Goal: Transaction & Acquisition: Purchase product/service

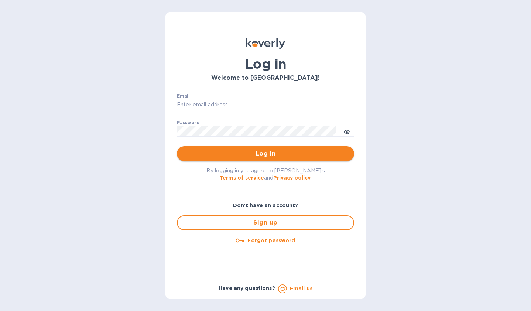
type input "[EMAIL_ADDRESS][DOMAIN_NAME]"
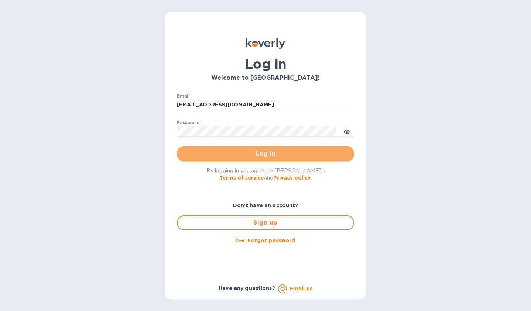
click at [260, 155] on span "Log in" at bounding box center [265, 153] width 165 height 9
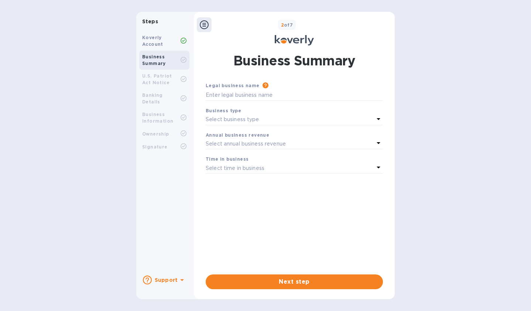
click at [205, 25] on icon at bounding box center [204, 24] width 9 height 9
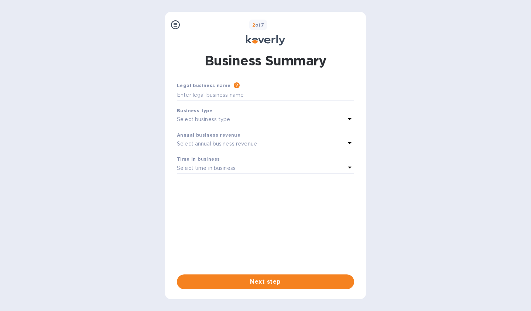
click at [174, 23] on icon at bounding box center [175, 24] width 9 height 9
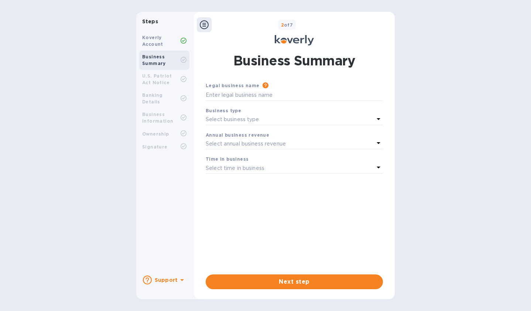
click at [287, 118] on div "Select business type" at bounding box center [290, 119] width 168 height 10
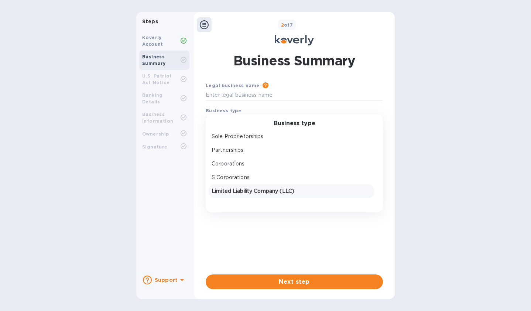
click at [282, 192] on p "Limited Liability Company (LLC)" at bounding box center [291, 191] width 159 height 8
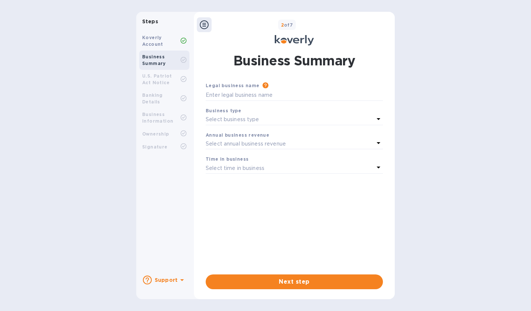
click at [204, 24] on icon at bounding box center [204, 24] width 9 height 9
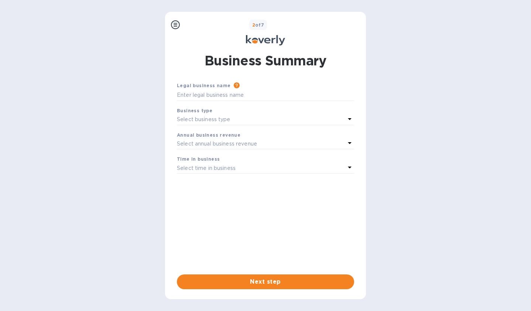
click at [204, 24] on div "2 of 7" at bounding box center [273, 25] width 180 height 11
click at [175, 23] on icon at bounding box center [175, 24] width 9 height 9
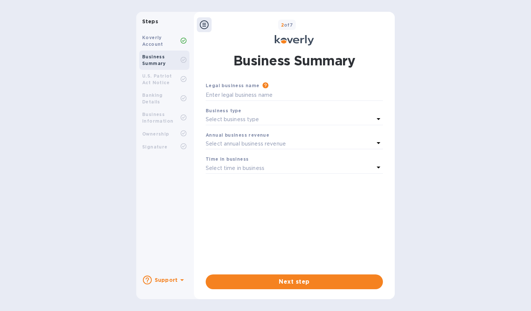
click at [295, 40] on icon at bounding box center [294, 40] width 39 height 10
click at [171, 280] on b "Support" at bounding box center [166, 280] width 23 height 6
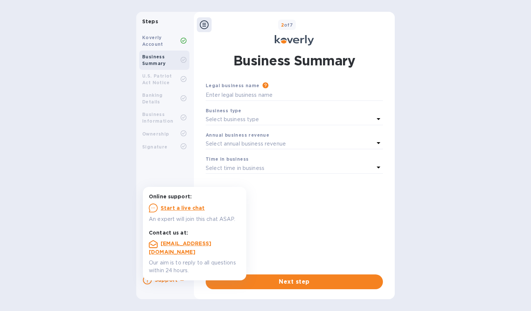
click at [116, 256] on div "Steps Koverly Account Business Summary U.S. Patriot Act Notice Banking Details …" at bounding box center [265, 155] width 531 height 287
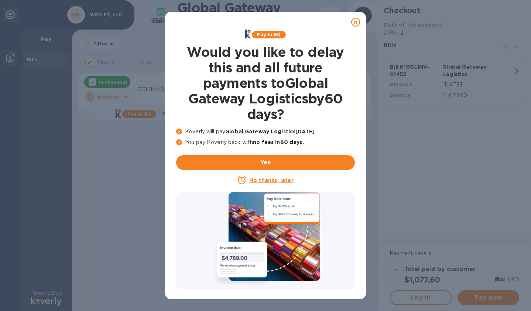
click at [356, 23] on icon at bounding box center [355, 22] width 9 height 9
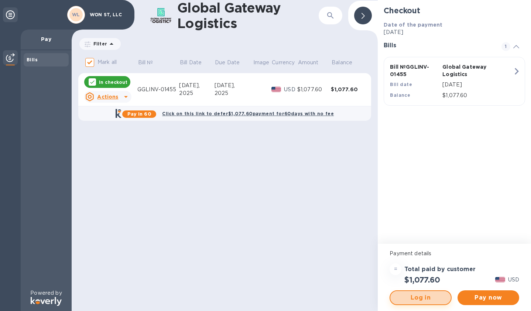
click at [405, 299] on span "Log in" at bounding box center [420, 297] width 48 height 9
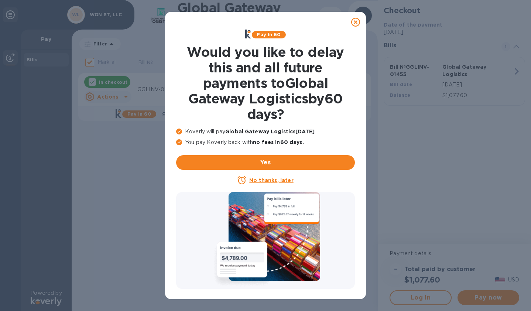
click at [356, 23] on icon at bounding box center [355, 22] width 9 height 9
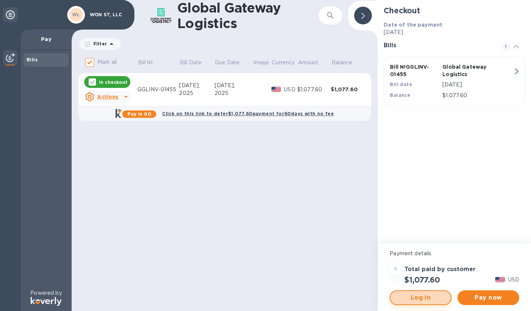
click at [419, 298] on span "Log in" at bounding box center [420, 297] width 48 height 9
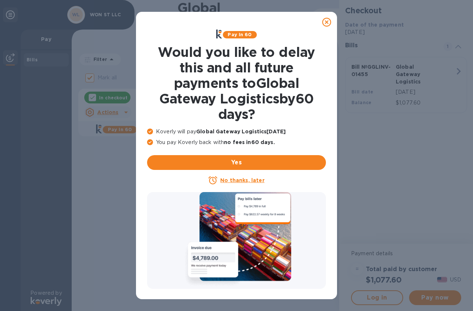
click at [244, 182] on u "No thanks, later" at bounding box center [242, 180] width 44 height 6
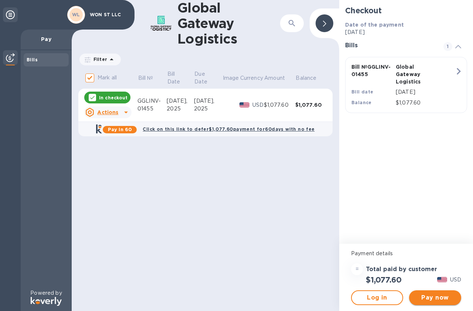
click at [433, 298] on span "Pay now" at bounding box center [435, 297] width 40 height 9
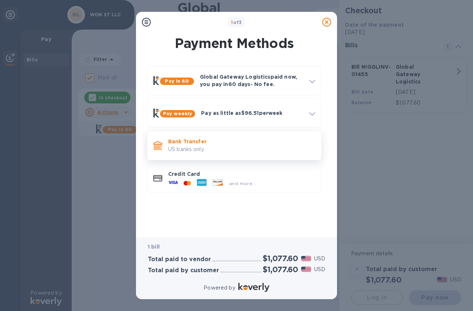
click at [222, 143] on p "Bank Transfer" at bounding box center [241, 141] width 147 height 7
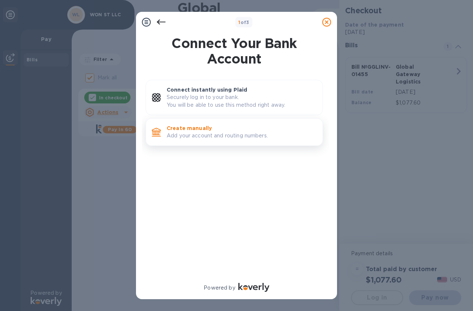
click at [217, 134] on p "Add your account and routing numbers." at bounding box center [242, 136] width 150 height 8
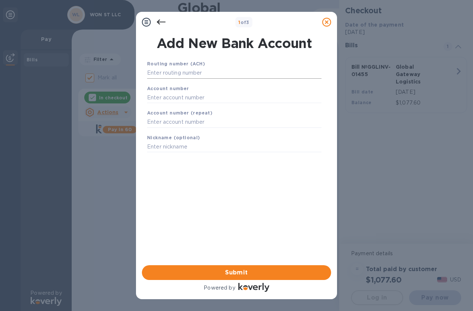
click at [181, 73] on input "text" at bounding box center [234, 73] width 174 height 11
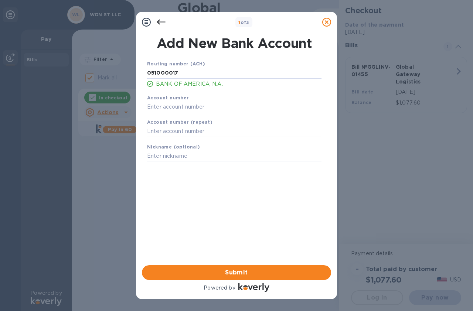
type input "051000017"
click at [166, 109] on input "text" at bounding box center [234, 106] width 174 height 11
type input "435037724762"
click at [177, 134] on input "text" at bounding box center [234, 131] width 174 height 11
type input "435037724762"
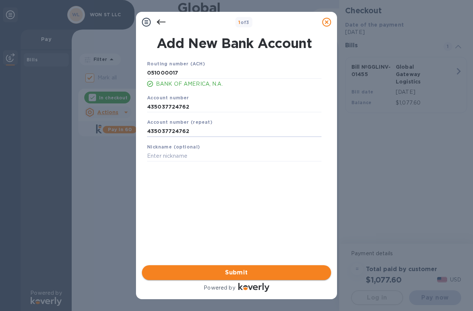
click at [233, 272] on span "Submit" at bounding box center [236, 272] width 177 height 9
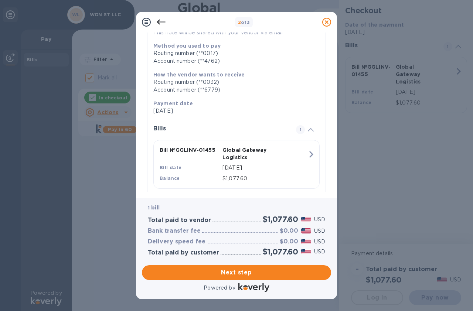
scroll to position [101, 0]
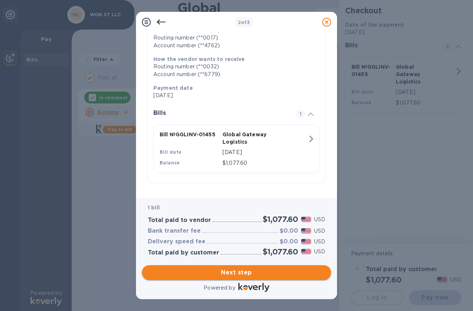
click at [231, 273] on span "Next step" at bounding box center [236, 272] width 177 height 9
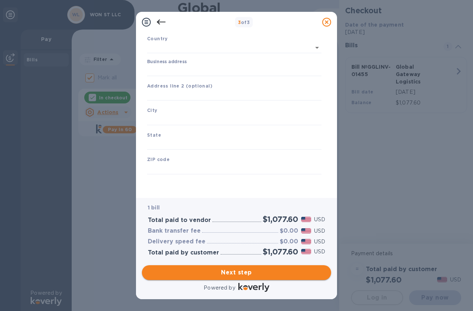
type input "United States"
click at [172, 69] on input "Business address" at bounding box center [234, 70] width 174 height 11
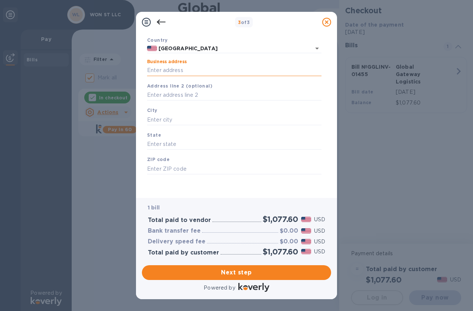
type input "14325H WILLARD RD."
click at [176, 122] on input "text" at bounding box center [234, 119] width 174 height 11
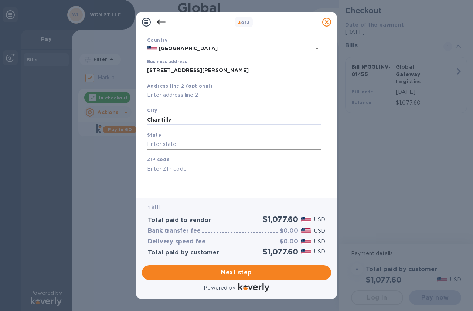
type input "Chantilly"
click at [181, 143] on input "text" at bounding box center [234, 144] width 174 height 11
type input "VA"
click at [182, 167] on input "text" at bounding box center [234, 168] width 174 height 11
type input "20151"
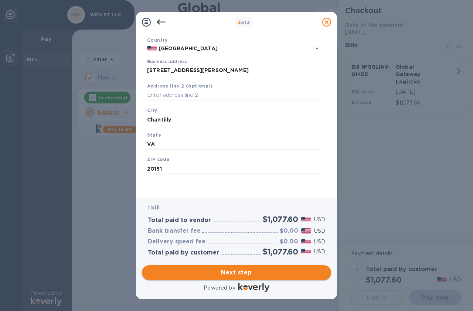
click at [229, 272] on span "Next step" at bounding box center [236, 272] width 177 height 9
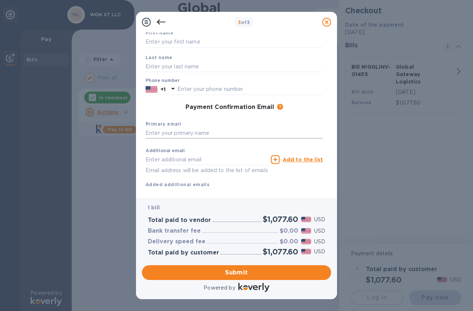
scroll to position [0, 0]
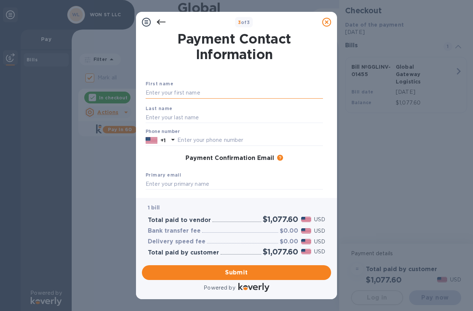
click at [195, 94] on input "text" at bounding box center [233, 93] width 177 height 11
type input "Taeksoo"
type input "Lee"
type input "7038541331"
click at [167, 187] on input "text" at bounding box center [233, 184] width 177 height 11
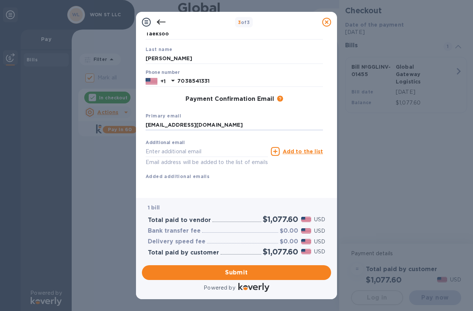
scroll to position [68, 0]
type input "skang@wonst.co.kr"
click at [231, 272] on span "Submit" at bounding box center [236, 272] width 177 height 9
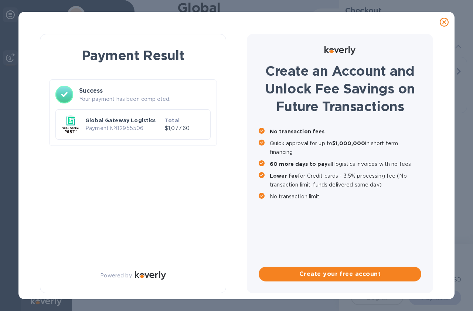
checkbox input "false"
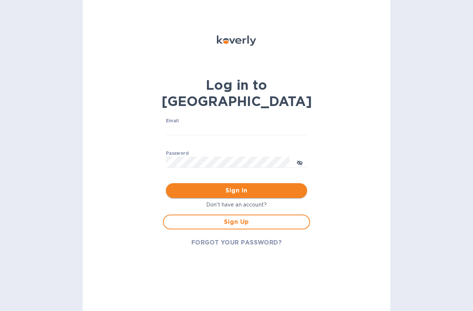
type input "skang@wonst.co.kr"
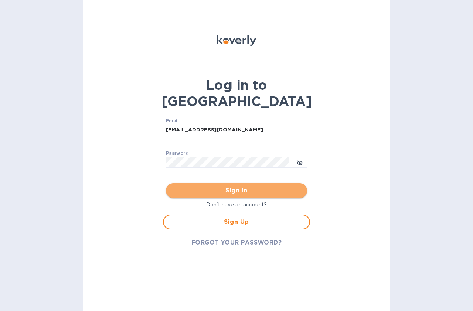
click at [239, 186] on span "Sign in" at bounding box center [236, 190] width 129 height 9
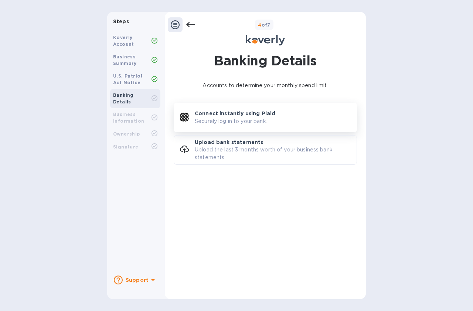
click at [220, 114] on p "Connect instantly using Plaid" at bounding box center [235, 113] width 80 height 7
